Goal: Navigation & Orientation: Find specific page/section

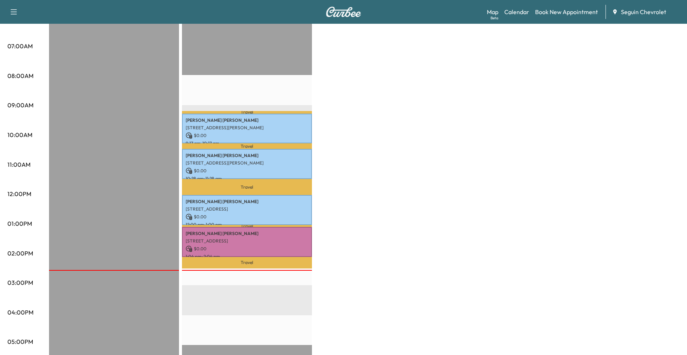
scroll to position [149, 0]
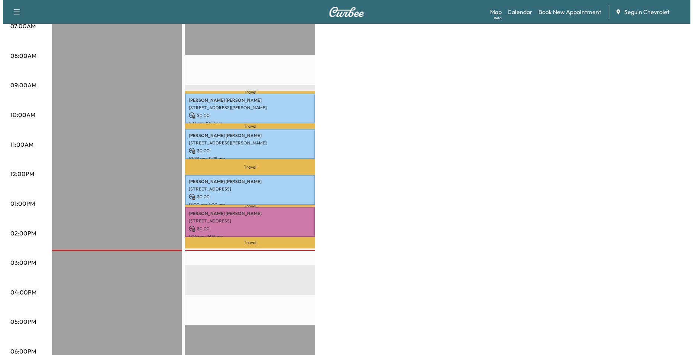
scroll to position [186, 0]
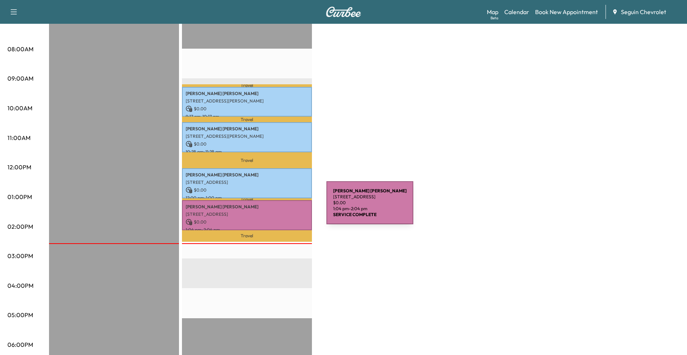
click at [271, 208] on div "[PERSON_NAME] [STREET_ADDRESS] $ 0.00 1:04 pm - 2:04 pm" at bounding box center [247, 215] width 130 height 30
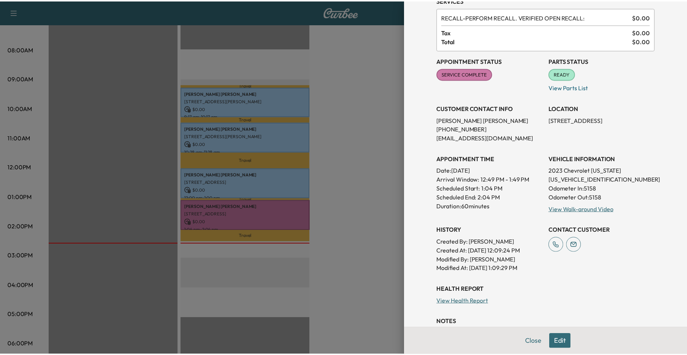
scroll to position [149, 0]
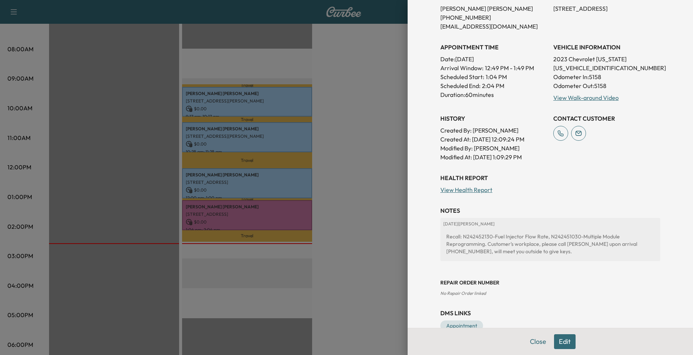
click at [284, 120] on div at bounding box center [346, 177] width 693 height 355
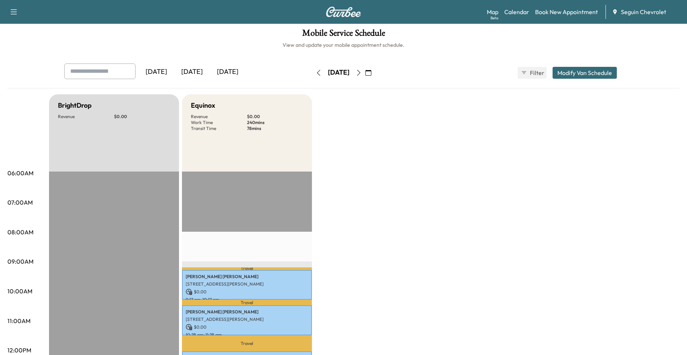
scroll to position [0, 0]
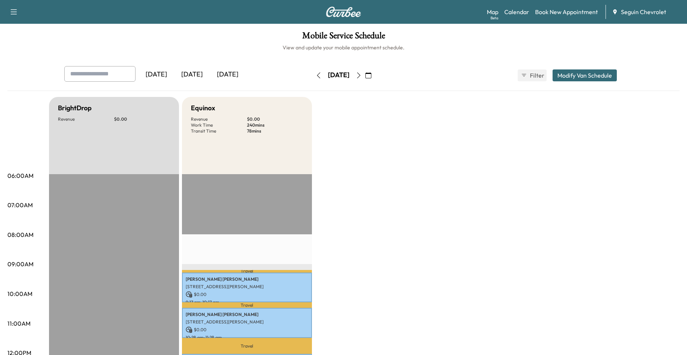
click at [365, 77] on button "button" at bounding box center [359, 75] width 13 height 12
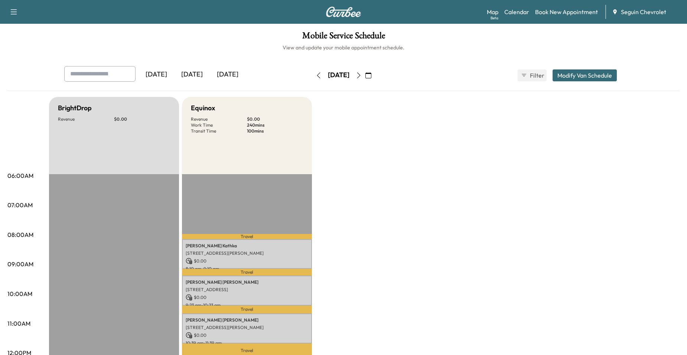
click at [365, 76] on button "button" at bounding box center [359, 75] width 13 height 12
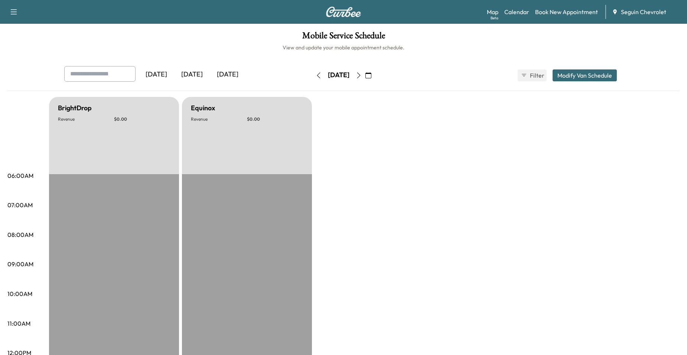
click at [365, 77] on div "Saturday, September 27" at bounding box center [338, 75] width 53 height 12
click at [365, 74] on button "button" at bounding box center [359, 75] width 13 height 12
click at [365, 80] on button "button" at bounding box center [359, 75] width 13 height 12
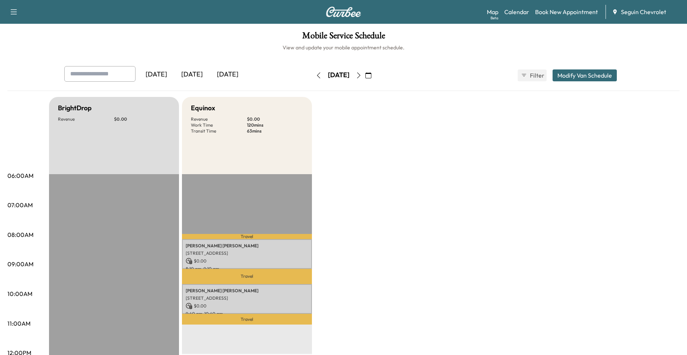
click at [362, 74] on icon "button" at bounding box center [359, 75] width 6 height 6
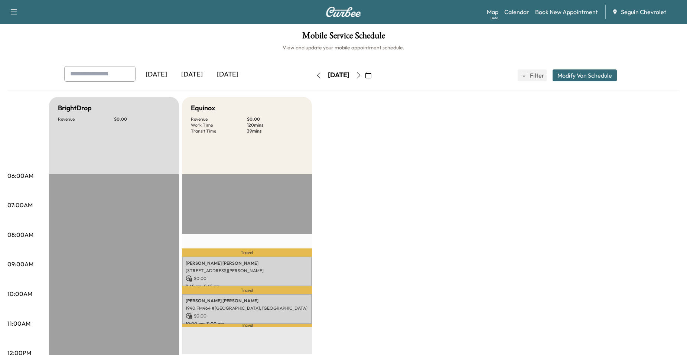
click at [362, 75] on icon "button" at bounding box center [359, 75] width 6 height 6
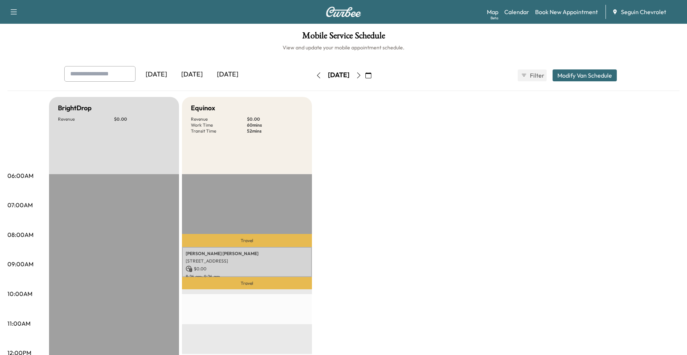
click at [362, 76] on icon "button" at bounding box center [359, 75] width 6 height 6
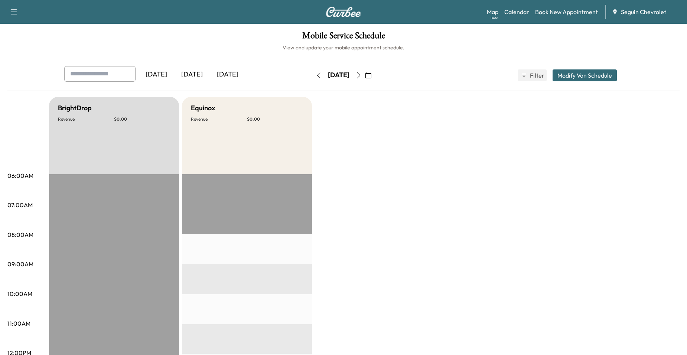
click at [362, 76] on icon "button" at bounding box center [359, 75] width 6 height 6
click at [371, 76] on icon "button" at bounding box center [369, 75] width 6 height 6
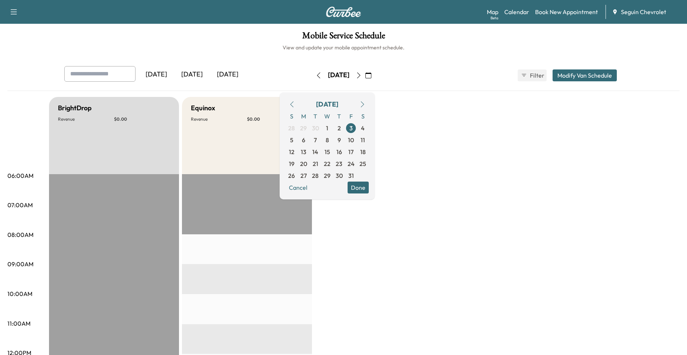
click at [362, 76] on icon "button" at bounding box center [359, 75] width 6 height 6
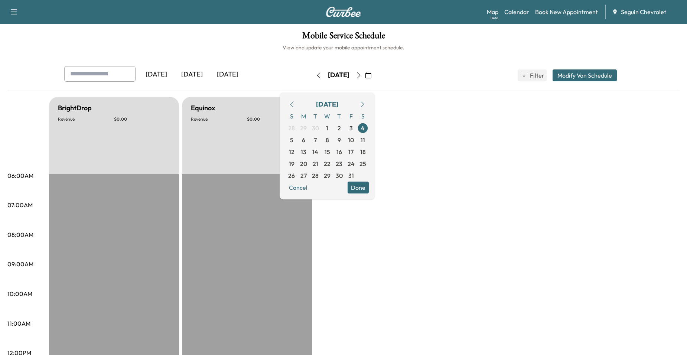
click at [362, 76] on icon "button" at bounding box center [359, 75] width 6 height 6
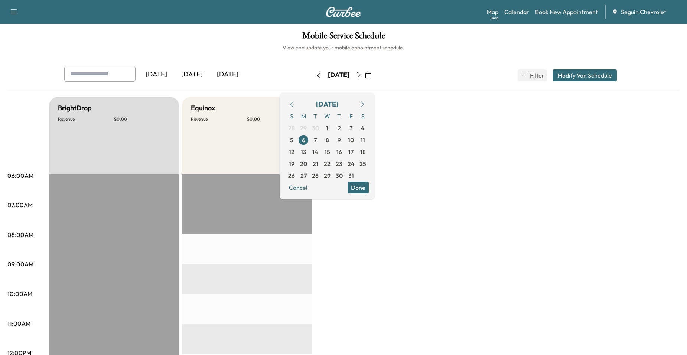
click at [362, 76] on icon "button" at bounding box center [359, 75] width 6 height 6
click at [365, 76] on div "Wednesday, October 8" at bounding box center [338, 75] width 53 height 12
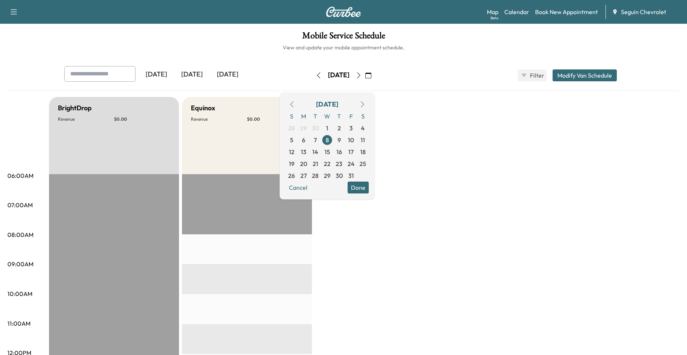
click at [365, 75] on button "button" at bounding box center [359, 75] width 13 height 12
click at [362, 75] on icon "button" at bounding box center [359, 75] width 6 height 6
click at [369, 187] on button "Done" at bounding box center [358, 188] width 21 height 12
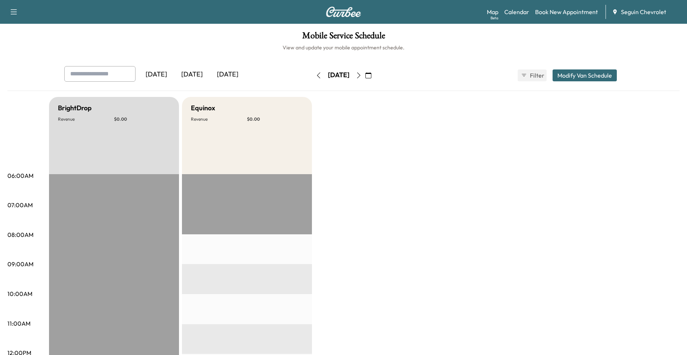
click at [312, 72] on button "button" at bounding box center [318, 75] width 13 height 12
click at [312, 72] on div "Thursday, October 9" at bounding box center [338, 75] width 53 height 12
click at [316, 75] on icon "button" at bounding box center [319, 75] width 6 height 6
click at [312, 75] on button "button" at bounding box center [318, 75] width 13 height 12
